Goal: Task Accomplishment & Management: Complete application form

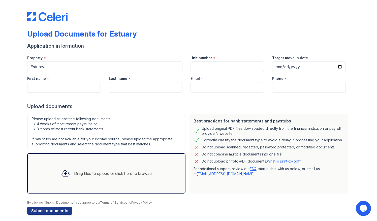
click at [61, 20] on img at bounding box center [47, 16] width 40 height 9
click at [32, 18] on img at bounding box center [47, 16] width 40 height 9
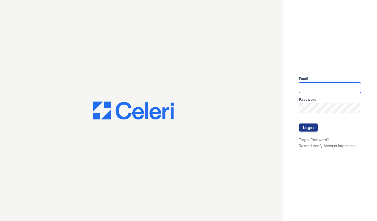
type input "[EMAIL_ADDRESS][PERSON_NAME][DOMAIN_NAME]"
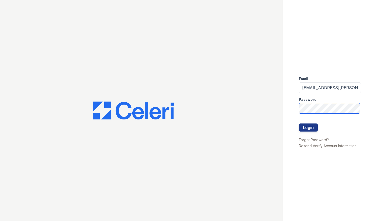
click at [270, 111] on div "Email [EMAIL_ADDRESS][PERSON_NAME][DOMAIN_NAME] Password Login Forgot Password?…" at bounding box center [188, 110] width 377 height 221
click at [299, 124] on button "Login" at bounding box center [308, 128] width 19 height 8
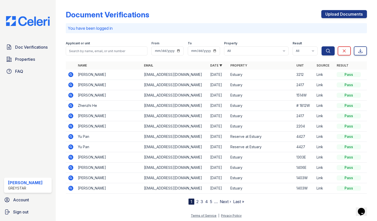
click at [220, 64] on link "Date ▼" at bounding box center [216, 66] width 12 height 4
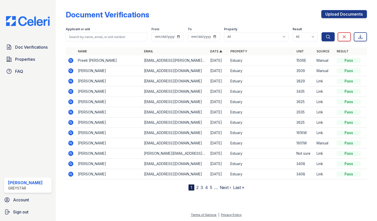
click at [219, 53] on th "Date ▲" at bounding box center [218, 51] width 20 height 8
click at [220, 52] on link "Date ▲" at bounding box center [216, 51] width 12 height 4
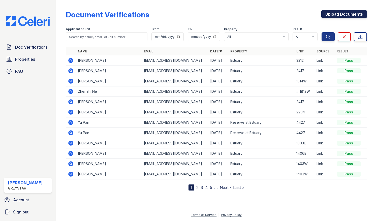
click at [345, 14] on link "Upload Documents" at bounding box center [345, 14] width 46 height 8
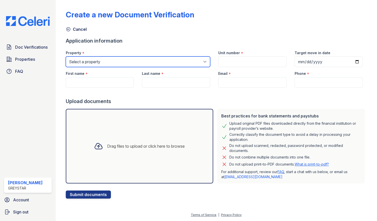
click at [122, 58] on select "Select a property Estuary Reserve at Estuary" at bounding box center [138, 61] width 145 height 11
select select "4801"
click at [66, 56] on select "Select a property Estuary Reserve at Estuary" at bounding box center [138, 61] width 145 height 11
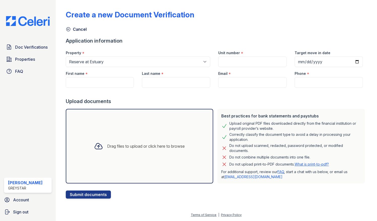
click at [235, 54] on label "Unit number" at bounding box center [229, 52] width 22 height 5
click at [235, 56] on input "Unit number" at bounding box center [252, 61] width 68 height 11
click at [236, 61] on input "Unit number" at bounding box center [252, 61] width 68 height 11
type input "4328"
click at [246, 75] on div "Email *" at bounding box center [252, 72] width 68 height 10
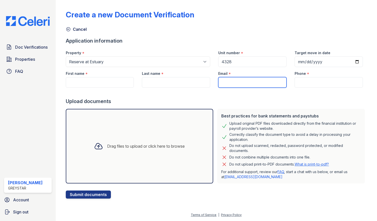
click at [245, 81] on input "Email" at bounding box center [252, 82] width 68 height 11
paste input "lady1blue@mail.com"
type input "lady1blue@mail.com"
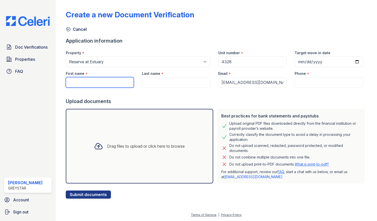
click at [111, 78] on input "First name" at bounding box center [100, 82] width 68 height 11
paste input "Leidy"
type input "Leidy"
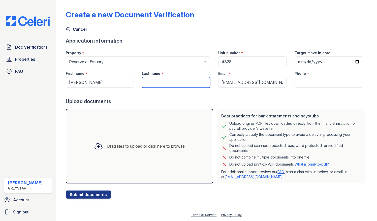
click at [170, 82] on input "Last name" at bounding box center [176, 82] width 68 height 11
paste input "Rodriguez"
type input "Rodriguez"
click at [138, 197] on form "Application information Property * Select a property Estuary Reserve at Estuary…" at bounding box center [217, 117] width 302 height 161
click at [120, 166] on div "Drag files to upload or click here to browse" at bounding box center [140, 146] width 148 height 75
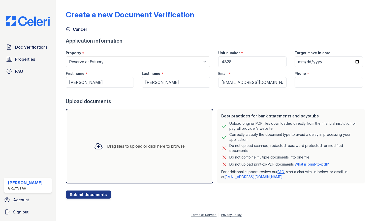
click at [149, 94] on div at bounding box center [217, 93] width 302 height 10
click at [182, 133] on div "Drag files to upload or click here to browse" at bounding box center [140, 146] width 148 height 75
click at [205, 97] on div at bounding box center [217, 93] width 302 height 10
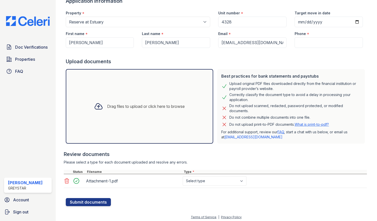
scroll to position [41, 0]
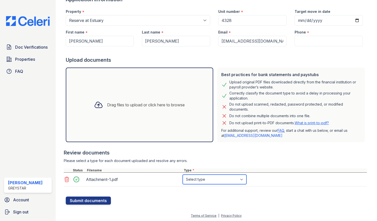
click at [213, 176] on select "Select type Paystub Bank Statement Offer Letter Tax Documents Benefit Award Let…" at bounding box center [215, 180] width 64 height 10
select select "bank_statement"
click at [183, 175] on select "Select type Paystub Bank Statement Offer Letter Tax Documents Benefit Award Let…" at bounding box center [215, 180] width 64 height 10
click at [189, 192] on div at bounding box center [217, 194] width 302 height 5
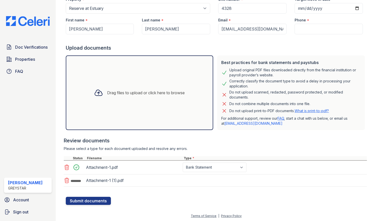
scroll to position [54, 0]
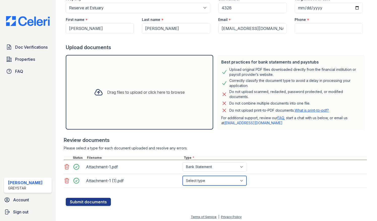
click at [205, 182] on select "Select type Paystub Bank Statement Offer Letter Tax Documents Benefit Award Let…" at bounding box center [215, 181] width 64 height 10
select select "bank_statement"
click at [183, 176] on select "Select type Paystub Bank Statement Offer Letter Tax Documents Benefit Award Let…" at bounding box center [215, 181] width 64 height 10
click at [166, 210] on div "Create a new Document Verification Cancel Application information Property * Se…" at bounding box center [216, 80] width 305 height 268
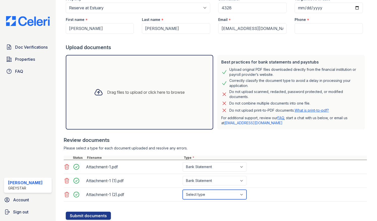
click at [198, 195] on select "Select type Paystub Bank Statement Offer Letter Tax Documents Benefit Award Let…" at bounding box center [215, 195] width 64 height 10
select select "bank_statement"
click at [183, 190] on select "Select type Paystub Bank Statement Offer Letter Tax Documents Benefit Award Let…" at bounding box center [215, 195] width 64 height 10
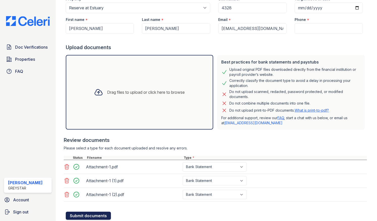
click at [101, 213] on button "Submit documents" at bounding box center [88, 216] width 45 height 8
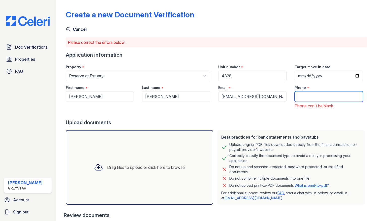
click at [305, 95] on input "Phone" at bounding box center [329, 96] width 68 height 11
paste input "(208) 761-9702"
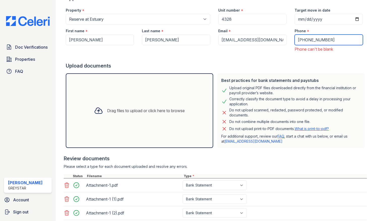
scroll to position [90, 0]
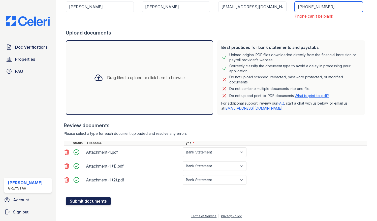
type input "(208) 761-9702"
click at [105, 201] on button "Submit documents" at bounding box center [88, 201] width 45 height 8
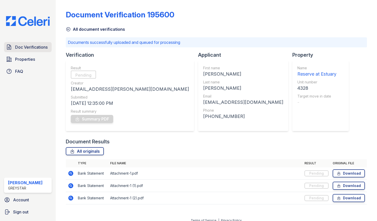
click at [40, 46] on span "Doc Verifications" at bounding box center [31, 47] width 33 height 6
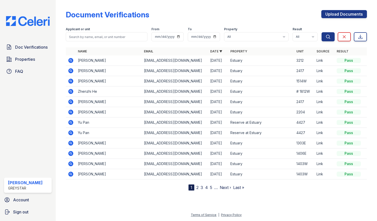
click at [221, 51] on link "Date ▼" at bounding box center [216, 51] width 12 height 4
click at [221, 51] on link "Date ▲" at bounding box center [216, 51] width 12 height 4
click at [40, 18] on img at bounding box center [28, 21] width 52 height 10
click at [39, 45] on span "Doc Verifications" at bounding box center [31, 47] width 33 height 6
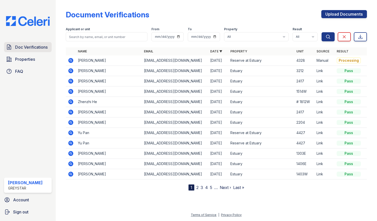
click at [43, 47] on span "Doc Verifications" at bounding box center [31, 47] width 33 height 6
click at [38, 56] on link "Properties" at bounding box center [28, 59] width 48 height 10
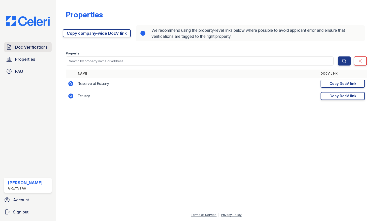
click at [42, 46] on span "Doc Verifications" at bounding box center [31, 47] width 33 height 6
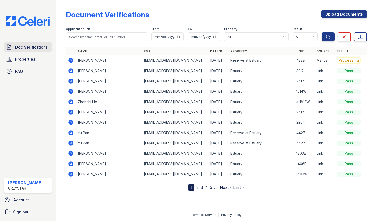
click at [42, 47] on span "Doc Verifications" at bounding box center [31, 47] width 33 height 6
click at [70, 59] on icon at bounding box center [70, 60] width 5 height 5
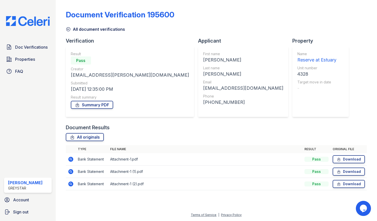
click at [74, 159] on icon at bounding box center [71, 159] width 6 height 6
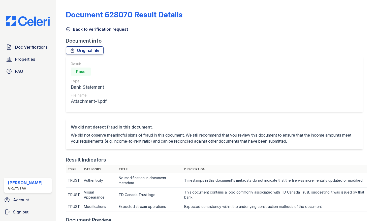
click at [74, 159] on div "Result Indicators" at bounding box center [86, 159] width 40 height 7
